Goal: Check status: Check status

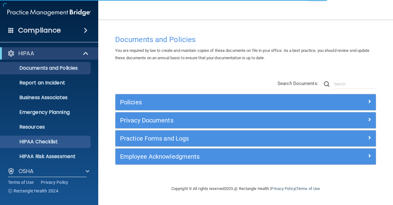
scroll to position [49, 0]
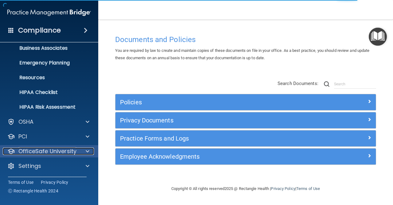
click at [22, 152] on p "OfficeSafe University" at bounding box center [47, 151] width 58 height 7
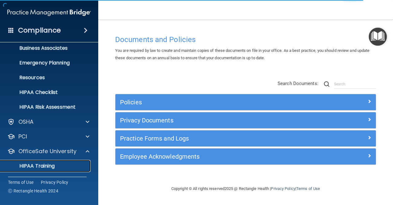
click at [34, 163] on p "HIPAA Training" at bounding box center [29, 166] width 51 height 6
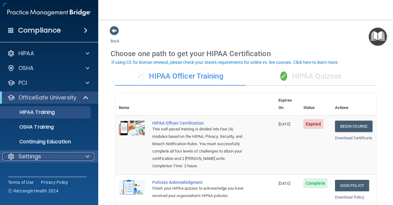
click at [33, 158] on p "Settings" at bounding box center [29, 156] width 23 height 7
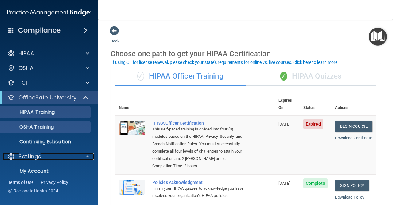
scroll to position [49, 0]
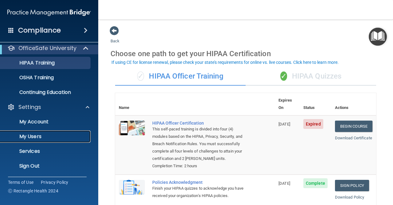
click at [32, 139] on p "My Users" at bounding box center [46, 136] width 84 height 6
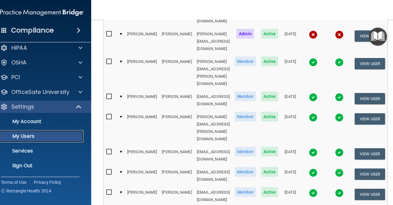
scroll to position [306, 0]
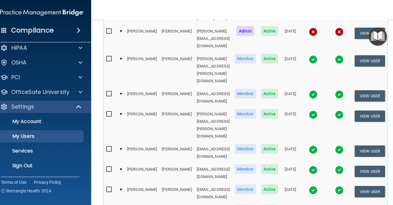
select select "45"
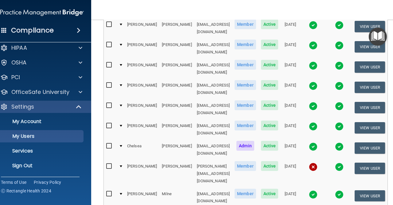
scroll to position [432, 0]
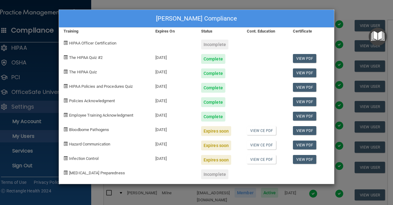
click at [351, 146] on div "[PERSON_NAME] Compliance Training Expires On Status Cont. Education Certificate…" at bounding box center [196, 102] width 393 height 205
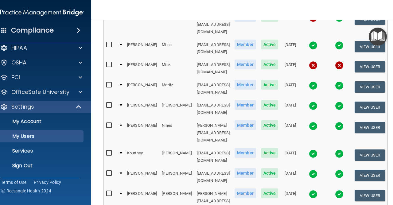
scroll to position [579, 0]
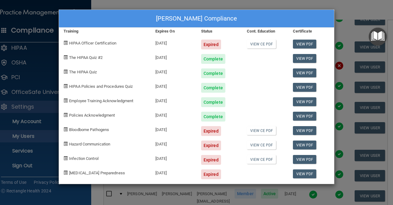
click at [359, 1] on div "[PERSON_NAME] Compliance Training Expires On Status Cont. Education Certificate…" at bounding box center [196, 102] width 393 height 205
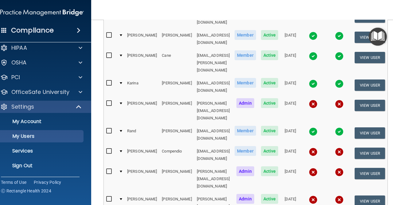
scroll to position [138, 0]
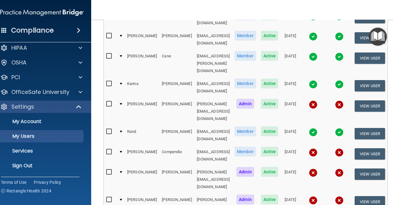
click at [317, 52] on img at bounding box center [313, 56] width 9 height 9
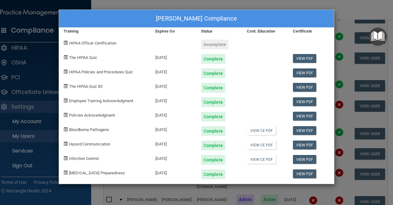
click at [167, 87] on div "[DATE]" at bounding box center [174, 85] width 46 height 14
copy div "[DATE]"
click at [164, 129] on div "[DATE]" at bounding box center [174, 128] width 46 height 14
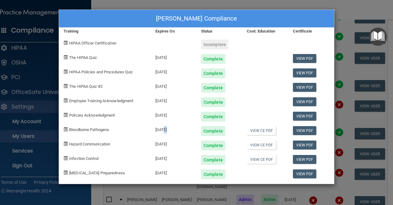
click at [164, 129] on div "[DATE]" at bounding box center [174, 128] width 46 height 14
copy div "[DATE]"
click at [197, 190] on div "[PERSON_NAME] Compliance Training Expires On Status Cont. Education Certificate…" at bounding box center [196, 102] width 393 height 205
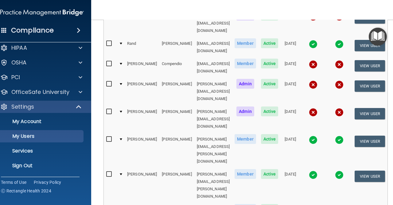
scroll to position [217, 0]
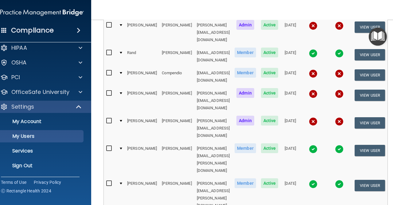
click at [343, 90] on img at bounding box center [339, 94] width 9 height 9
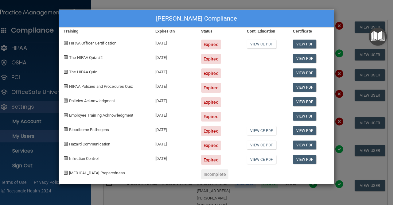
click at [175, 193] on div "[PERSON_NAME] Compliance Training Expires On Status Cont. Education Certificate…" at bounding box center [196, 102] width 393 height 205
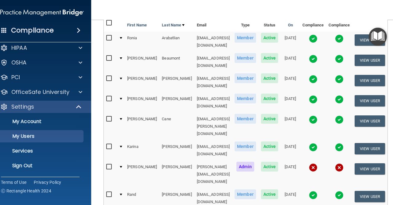
scroll to position [75, 0]
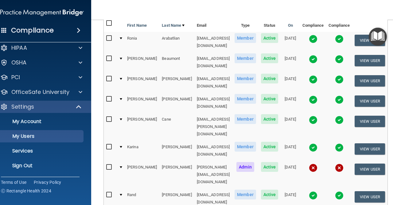
click at [343, 57] on img at bounding box center [339, 59] width 9 height 9
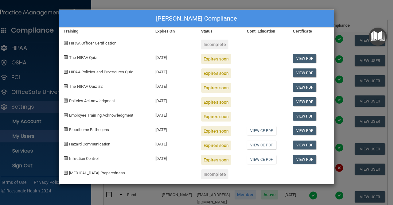
click at [104, 0] on div "[PERSON_NAME] Compliance Training Expires On Status Cont. Education Certificate…" at bounding box center [196, 102] width 393 height 205
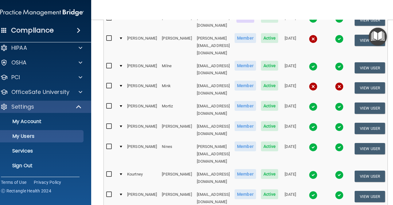
scroll to position [568, 0]
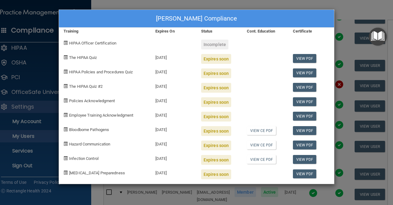
click at [350, 9] on div "[PERSON_NAME] Compliance Training Expires On Status Cont. Education Certificate…" at bounding box center [196, 102] width 393 height 205
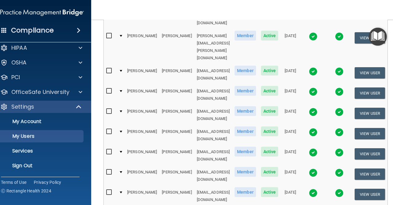
scroll to position [355, 0]
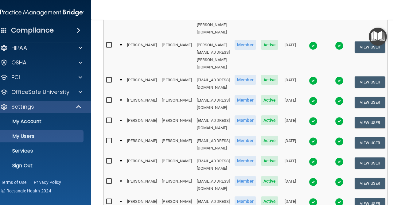
click at [317, 178] on img at bounding box center [313, 182] width 9 height 9
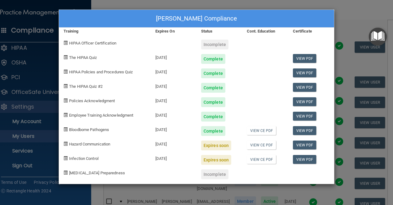
click at [162, 88] on div "[DATE]" at bounding box center [174, 85] width 46 height 14
copy div "[DATE]"
click at [165, 128] on div "[DATE]" at bounding box center [174, 128] width 46 height 14
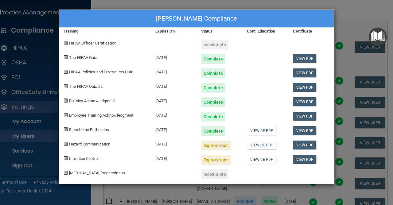
click at [165, 128] on div "[DATE]" at bounding box center [174, 128] width 46 height 14
copy div "[DATE]"
click at [358, 9] on div "[PERSON_NAME] Compliance Training Expires On Status Cont. Education Certificate…" at bounding box center [196, 102] width 393 height 205
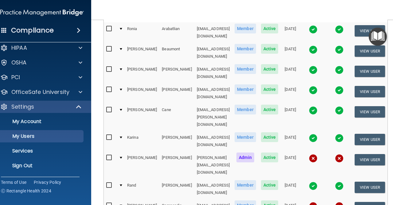
scroll to position [83, 0]
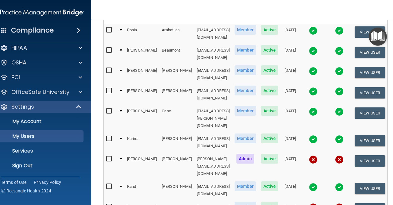
click at [317, 87] on img at bounding box center [313, 91] width 9 height 9
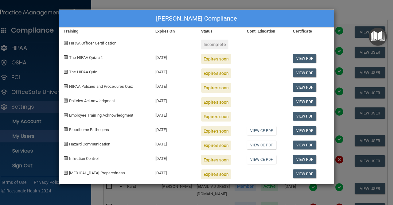
click at [278, 3] on div "[PERSON_NAME] Compliance Training Expires On Status Cont. Education Certificate…" at bounding box center [196, 102] width 393 height 205
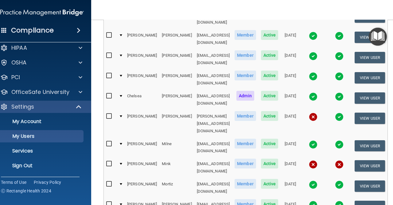
scroll to position [480, 0]
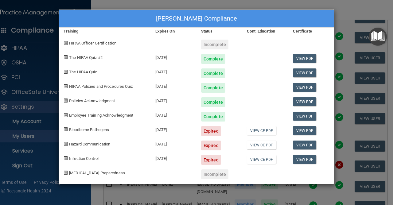
click at [165, 85] on div "[DATE]" at bounding box center [174, 85] width 46 height 14
copy div "[DATE]"
click at [139, 194] on div "[PERSON_NAME] Compliance Training Expires On Status Cont. Education Certificate…" at bounding box center [196, 102] width 393 height 205
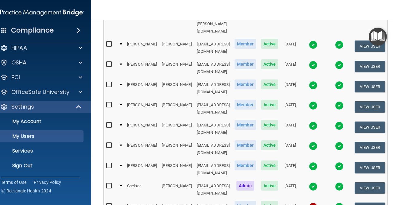
scroll to position [391, 0]
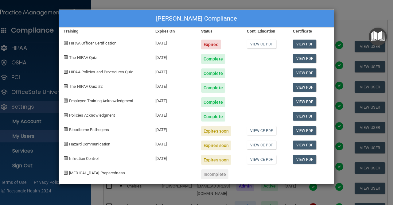
click at [324, 2] on div "[PERSON_NAME] Compliance Training Expires On Status Cont. Education Certificate…" at bounding box center [196, 102] width 393 height 205
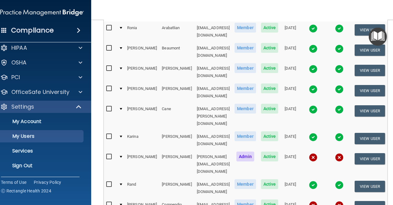
scroll to position [88, 0]
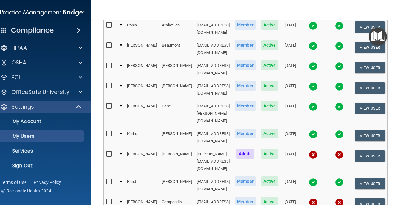
click at [343, 178] on img at bounding box center [339, 182] width 9 height 9
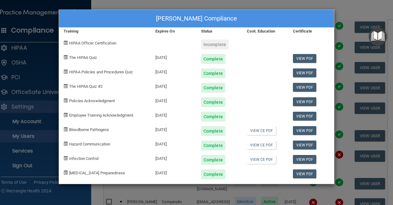
click at [162, 157] on div "[DATE]" at bounding box center [174, 157] width 46 height 14
copy div "[DATE]"
click at [147, 190] on div "[PERSON_NAME] Compliance Training Expires On Status Cont. Education Certificate…" at bounding box center [196, 102] width 393 height 205
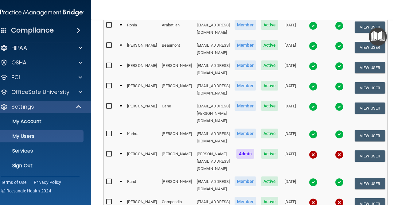
scroll to position [0, 0]
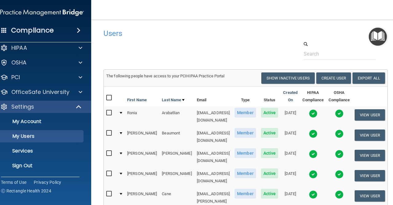
click at [343, 113] on img at bounding box center [339, 113] width 9 height 9
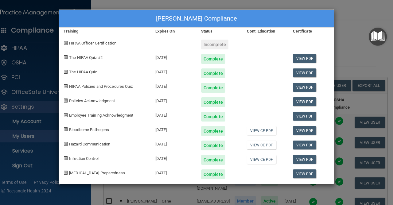
click at [160, 158] on div "[DATE]" at bounding box center [174, 157] width 46 height 14
copy div "[DATE]"
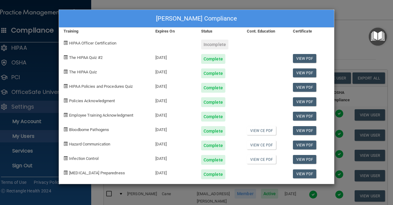
click at [126, 5] on div "[PERSON_NAME] Compliance Training Expires On Status Cont. Education Certificate…" at bounding box center [196, 102] width 393 height 205
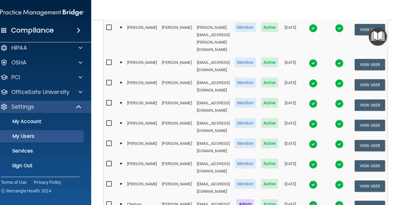
scroll to position [377, 0]
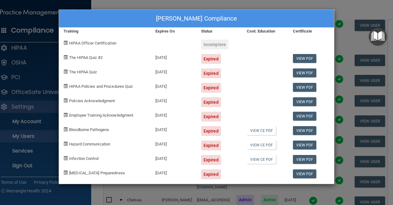
click at [344, 6] on div "[PERSON_NAME] Compliance Training Expires On Status Cont. Education Certificate…" at bounding box center [196, 102] width 393 height 205
